Goal: Navigation & Orientation: Find specific page/section

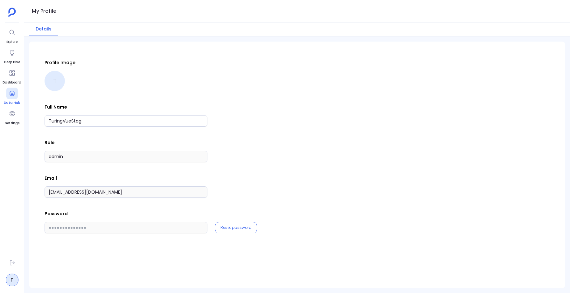
click at [11, 91] on icon at bounding box center [12, 93] width 6 height 6
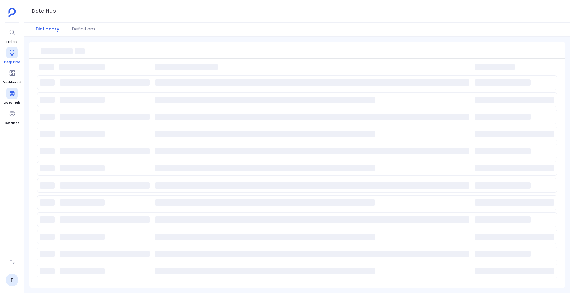
click at [11, 54] on icon at bounding box center [12, 53] width 6 height 6
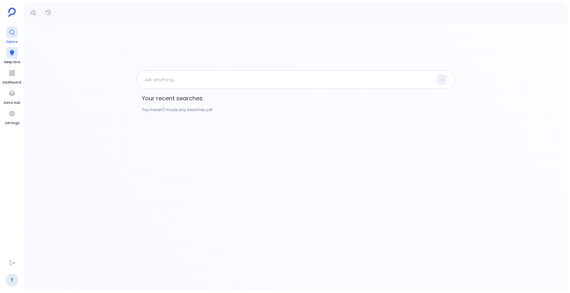
click at [11, 38] on div at bounding box center [11, 32] width 11 height 11
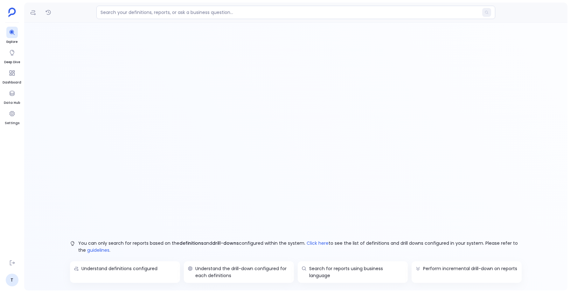
click at [9, 14] on img at bounding box center [12, 13] width 8 height 10
click at [9, 55] on icon at bounding box center [12, 53] width 6 height 6
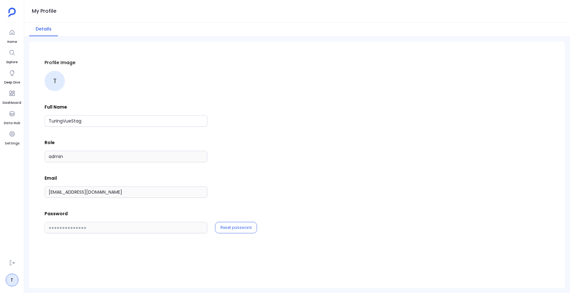
click at [3, 46] on ul "Home Explore Deep Dive Dashboard Data Hub Settings" at bounding box center [12, 141] width 19 height 228
click at [12, 35] on icon at bounding box center [12, 32] width 6 height 6
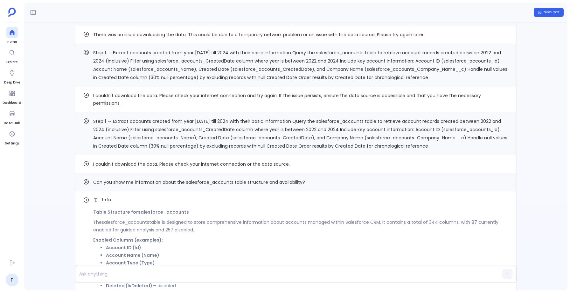
scroll to position [-307, 0]
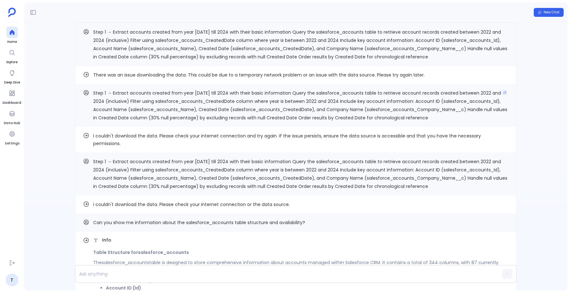
click at [97, 112] on p "Step 1 → Extract accounts created from year 2022 till 2024 with their basic inf…" at bounding box center [300, 105] width 415 height 33
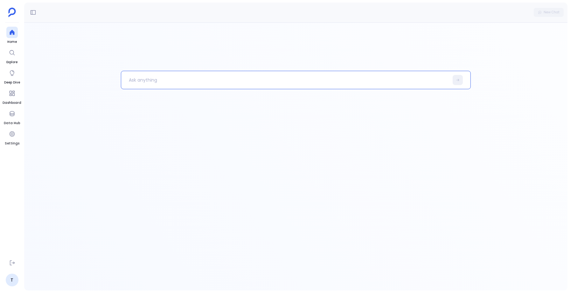
click at [156, 81] on p at bounding box center [284, 80] width 327 height 17
click at [457, 79] on icon at bounding box center [458, 80] width 4 height 4
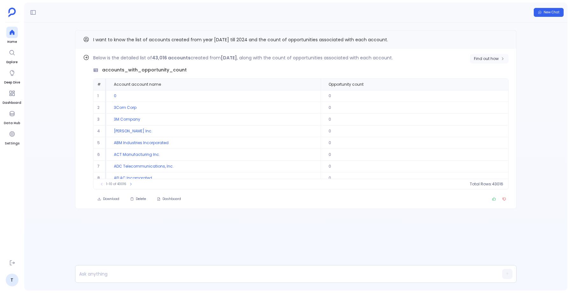
click at [480, 55] on button "Find out how" at bounding box center [489, 59] width 39 height 10
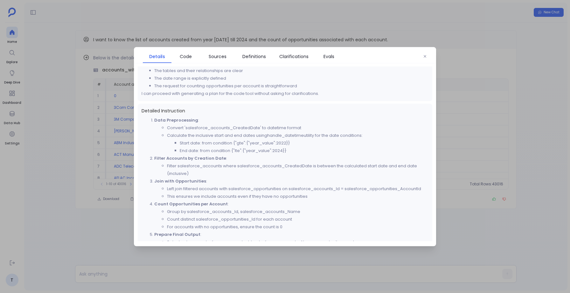
scroll to position [108, 0]
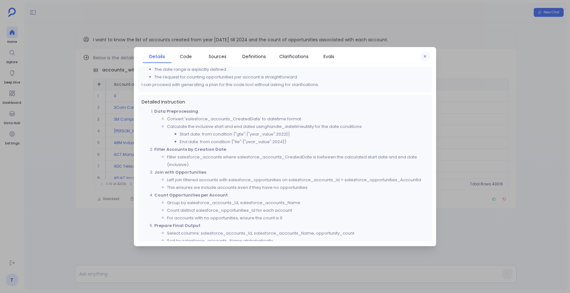
click at [427, 53] on button "button" at bounding box center [425, 56] width 10 height 10
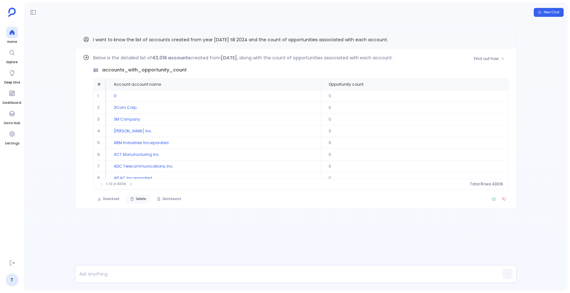
click at [136, 201] on span "Delete" at bounding box center [141, 199] width 10 height 4
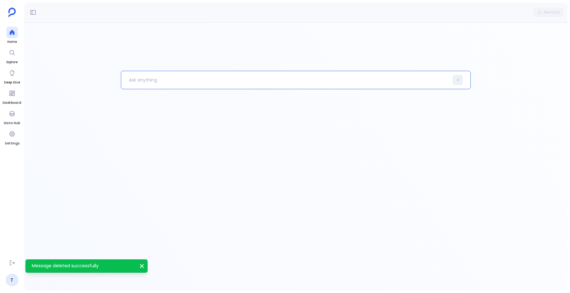
click at [151, 80] on p at bounding box center [284, 80] width 327 height 17
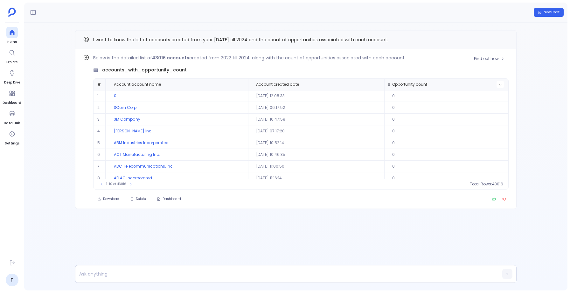
click at [499, 86] on icon at bounding box center [500, 85] width 4 height 4
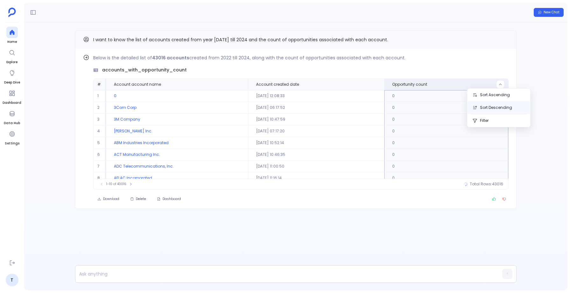
click at [490, 107] on button "Sort Descending" at bounding box center [498, 107] width 63 height 13
